Goal: Task Accomplishment & Management: Manage account settings

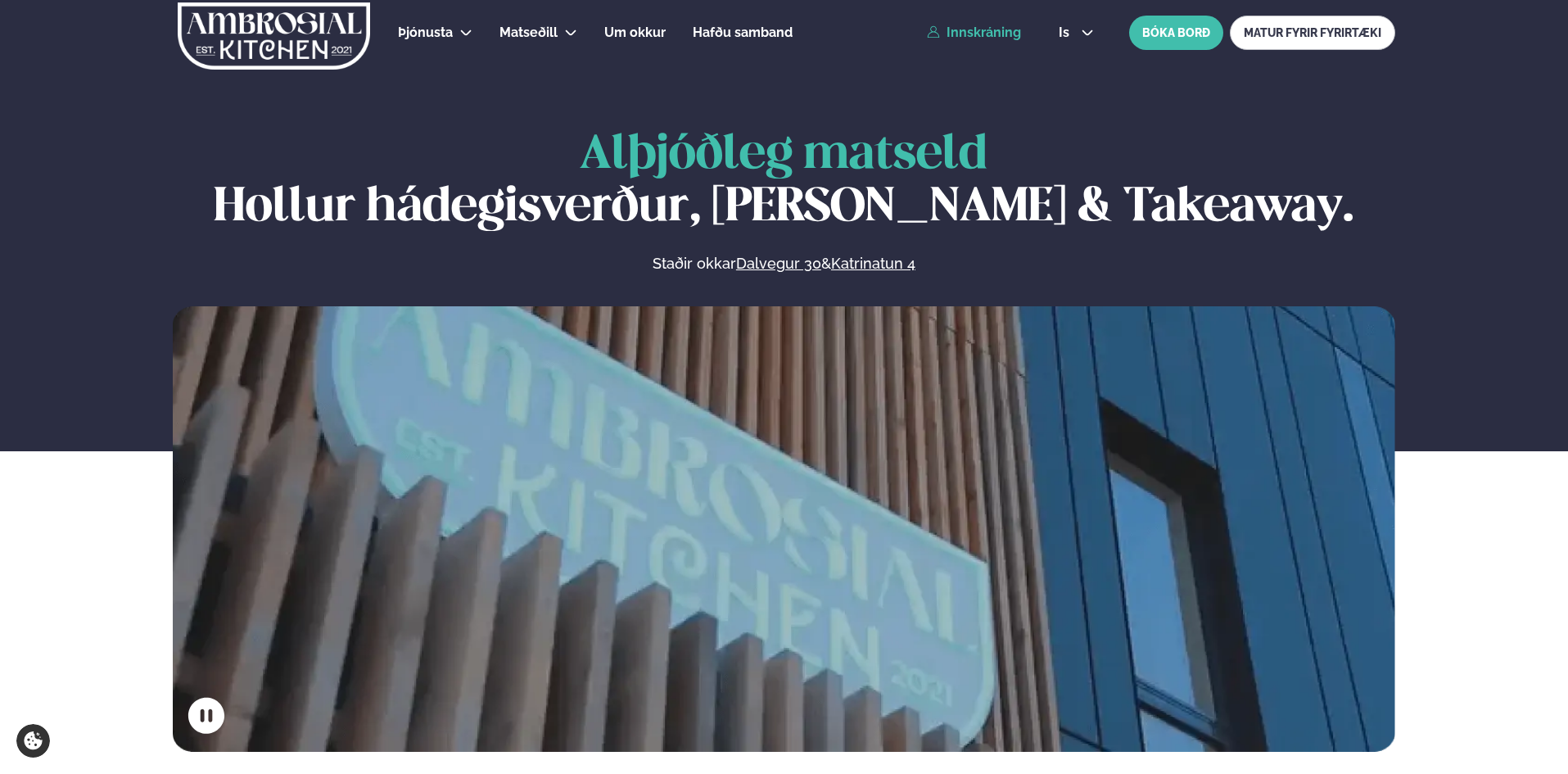
click at [982, 36] on link "Innskráning" at bounding box center [973, 33] width 94 height 15
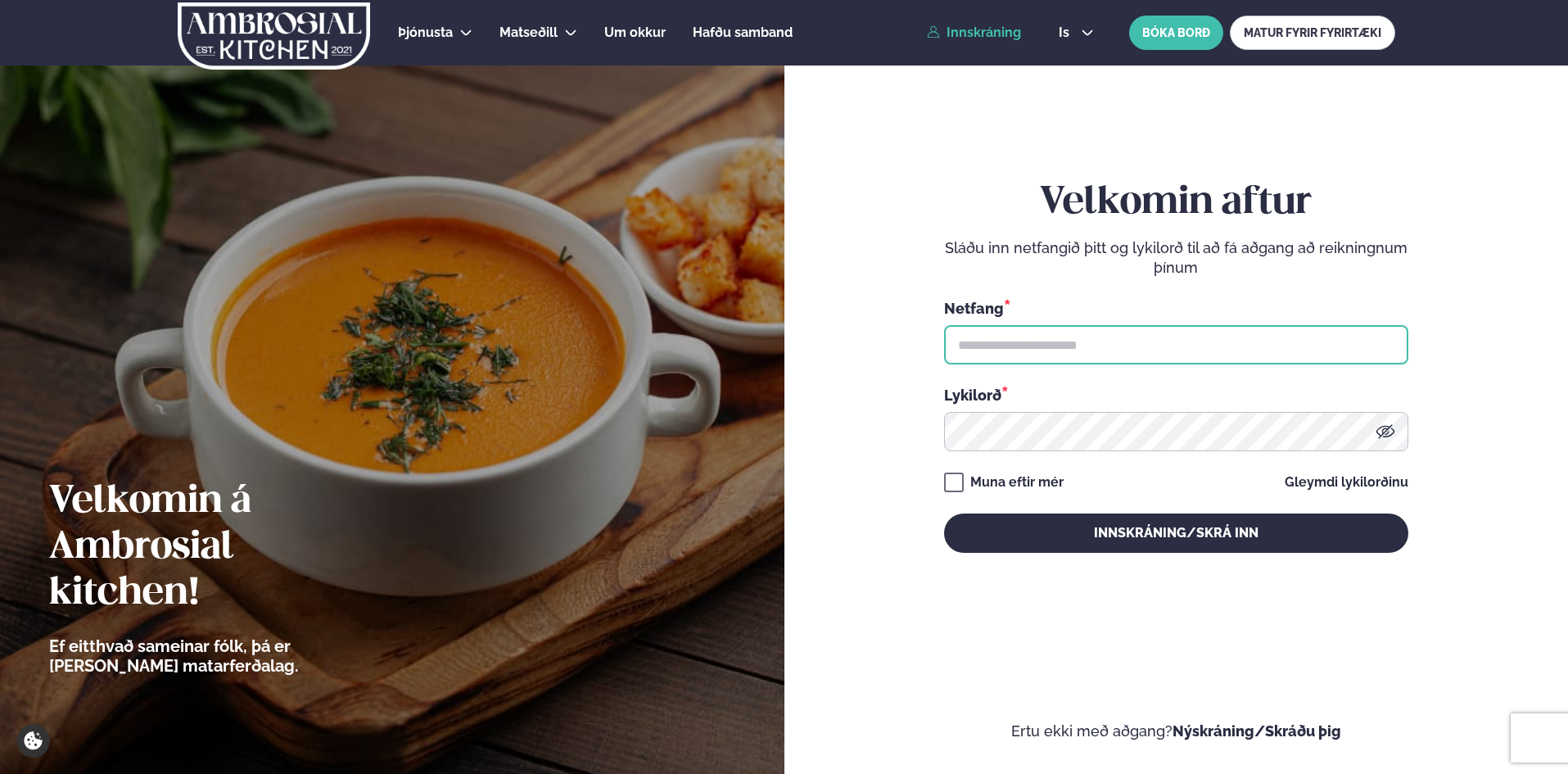
click at [1077, 361] on input "text" at bounding box center [1176, 344] width 464 height 39
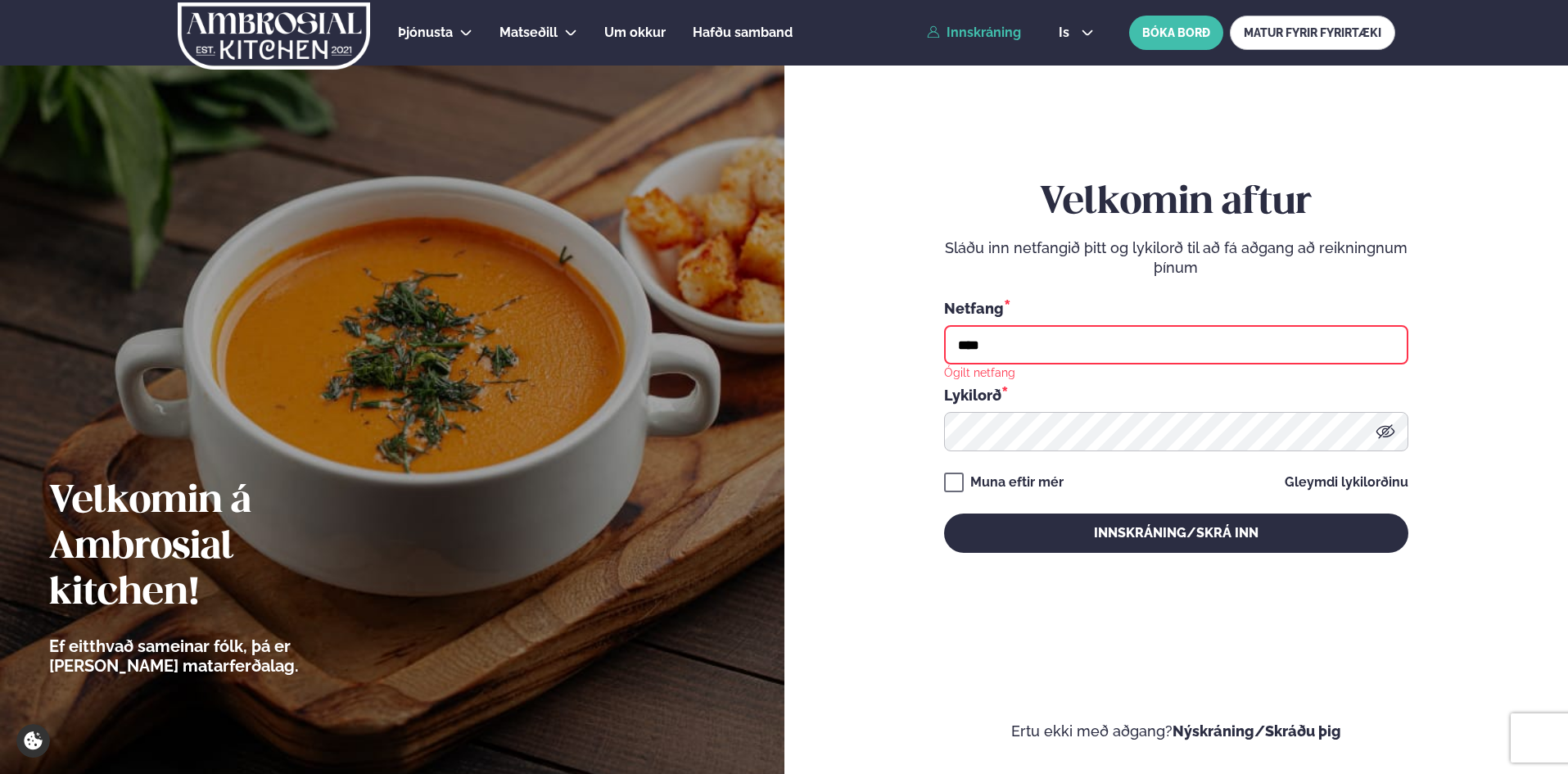
type input "**********"
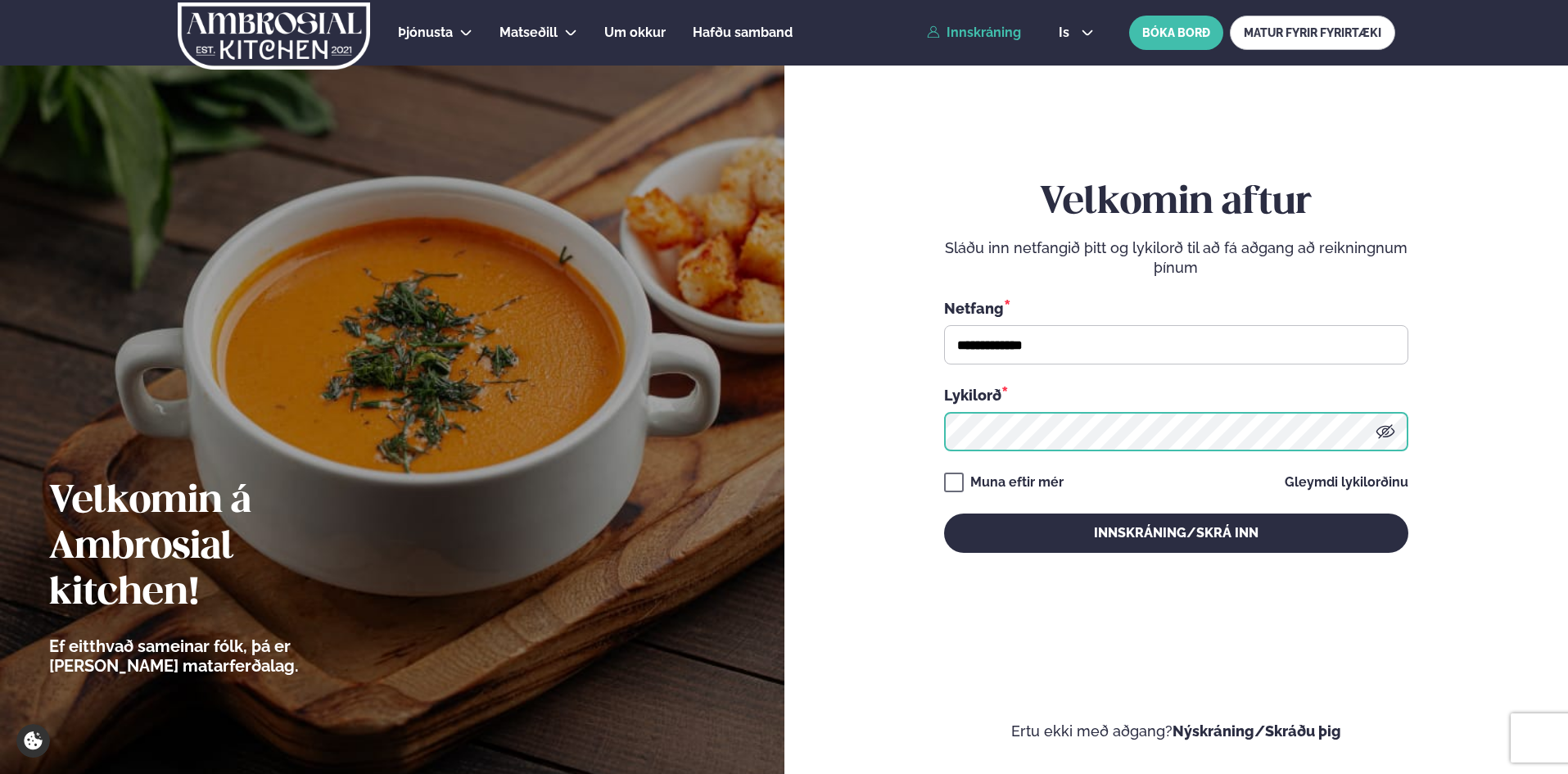
click at [944, 513] on button "Innskráning/Skrá inn" at bounding box center [1176, 532] width 464 height 39
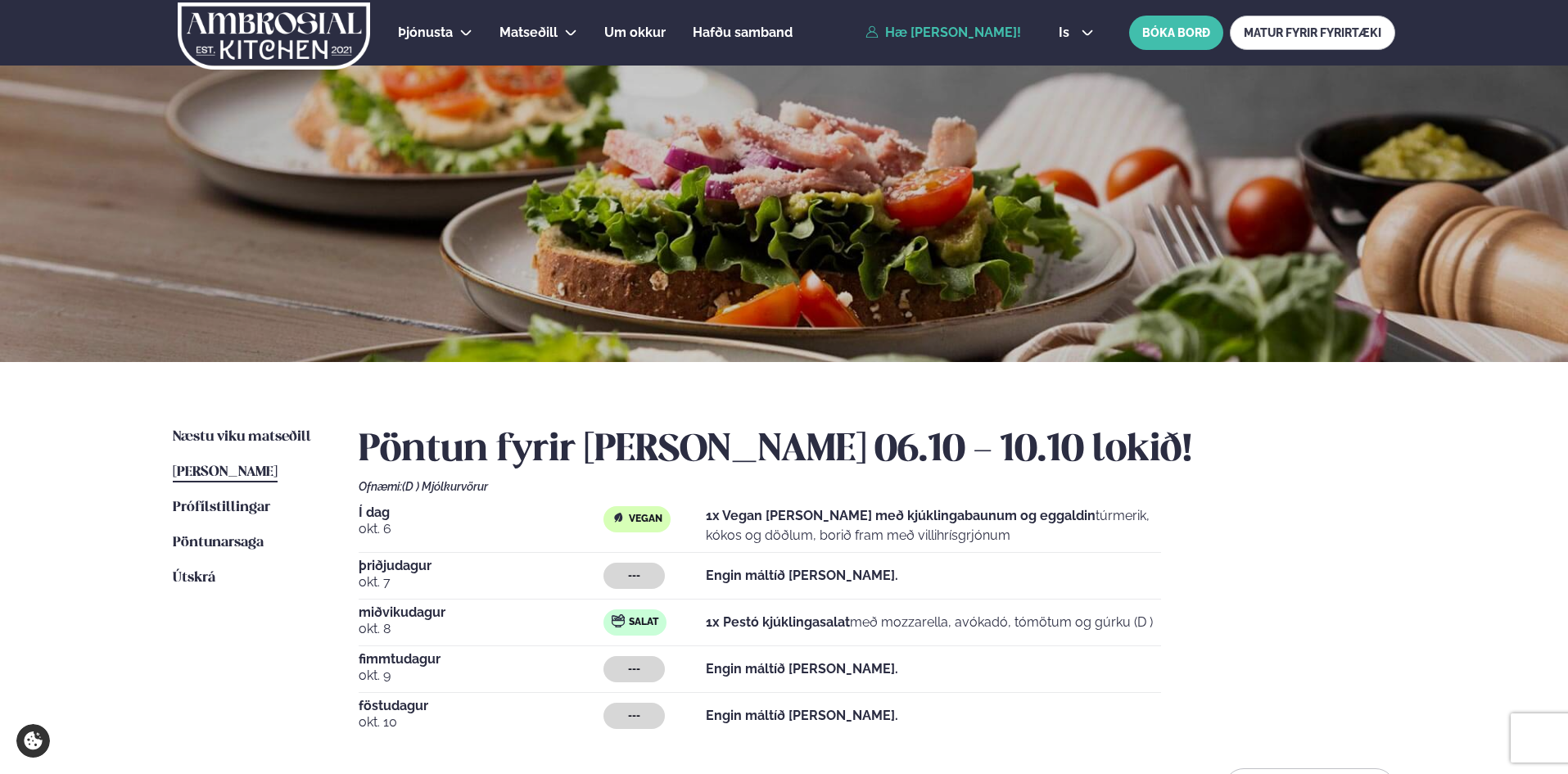
drag, startPoint x: 698, startPoint y: 545, endPoint x: 933, endPoint y: 530, distance: 235.5
click at [933, 530] on div "Vegan 1x Vegan [PERSON_NAME] með kjúklingabaunum og eggaldin túrmerik, kókos og…" at bounding box center [881, 525] width 557 height 39
click at [1017, 533] on p "1x Vegan [PERSON_NAME] með kjúklingabaunum og eggaldin túrmerik, kókos og döðlu…" at bounding box center [933, 525] width 455 height 39
